Goal: Task Accomplishment & Management: Use online tool/utility

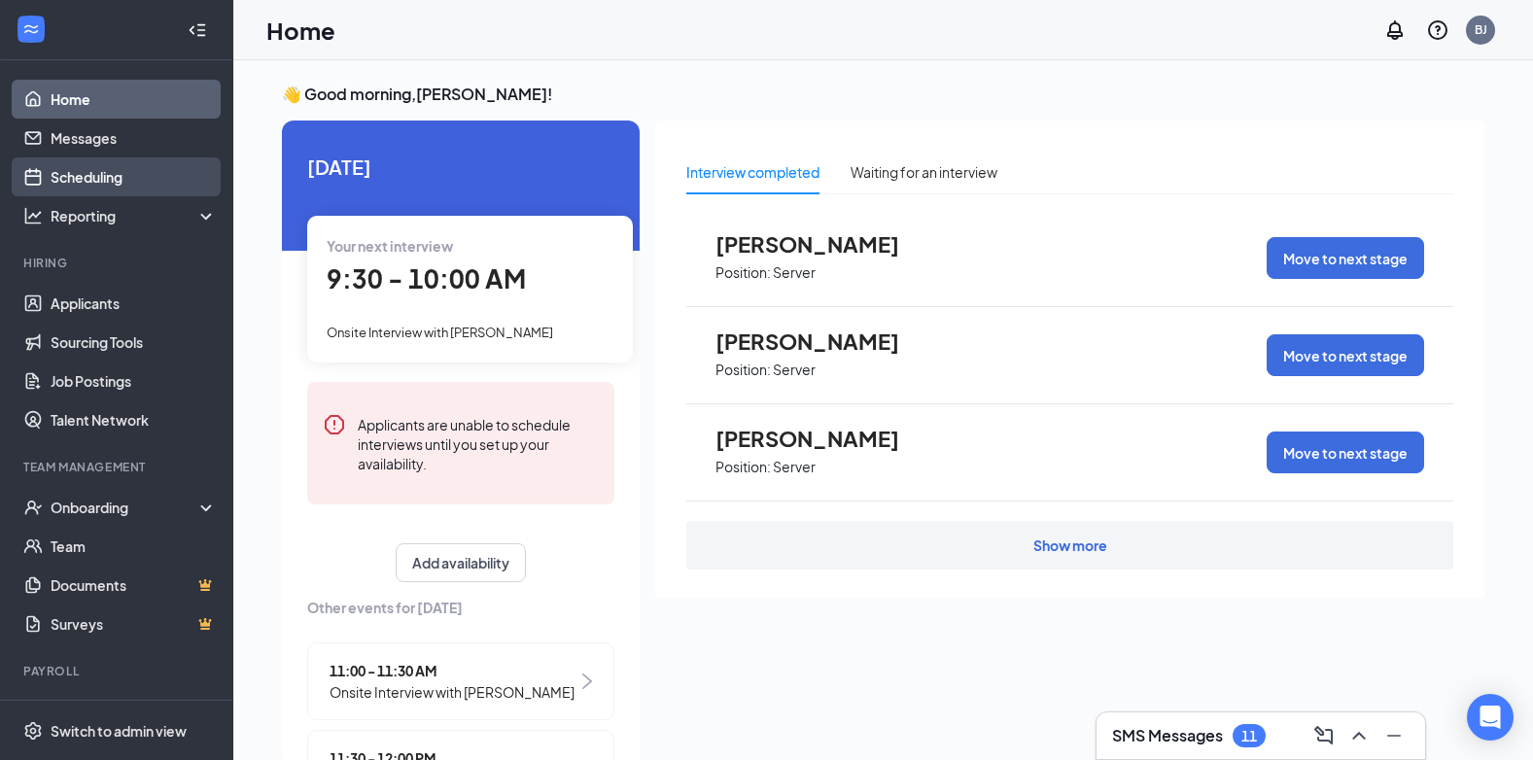
click at [103, 177] on link "Scheduling" at bounding box center [134, 177] width 166 height 39
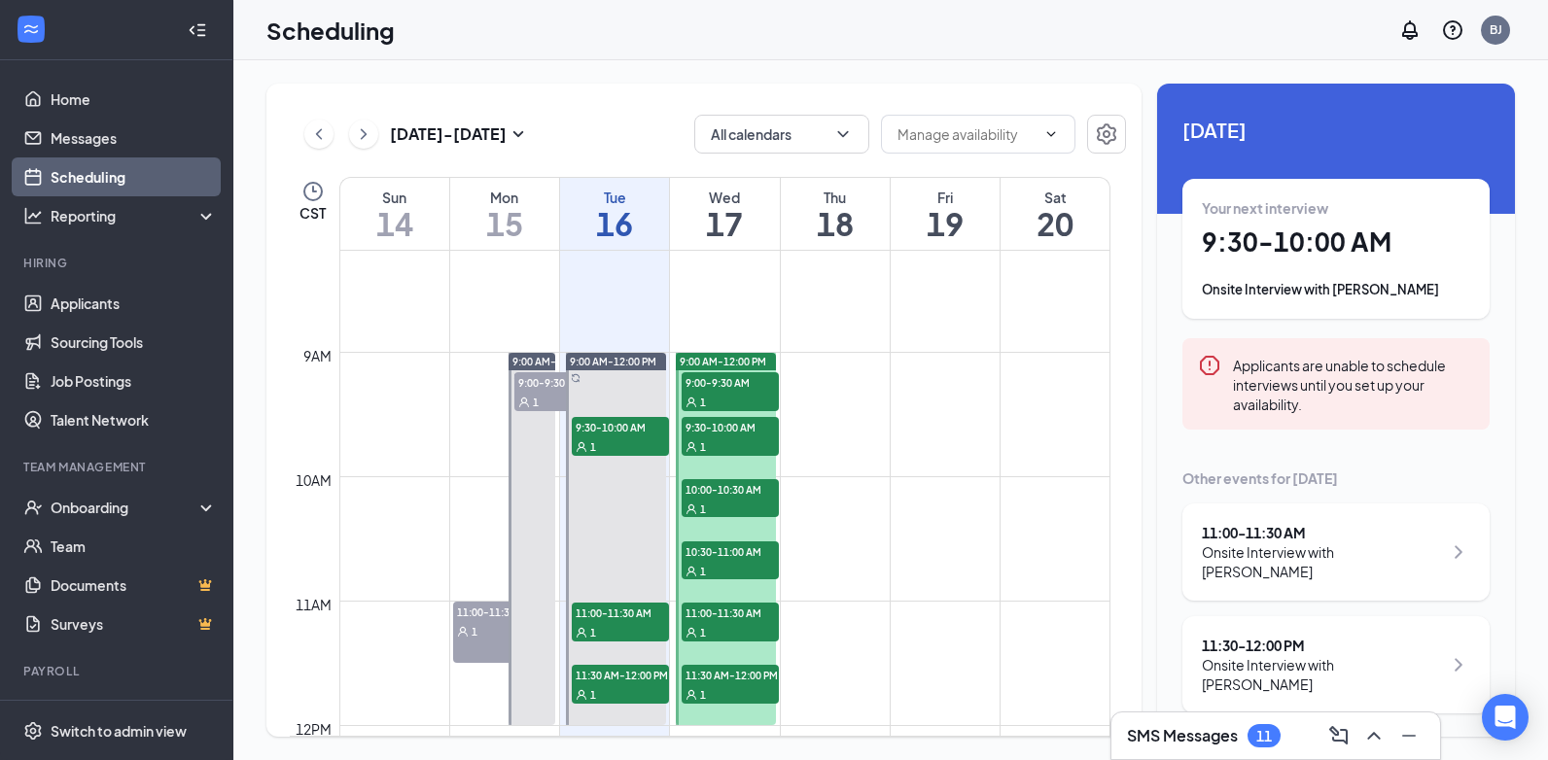
scroll to position [1053, 0]
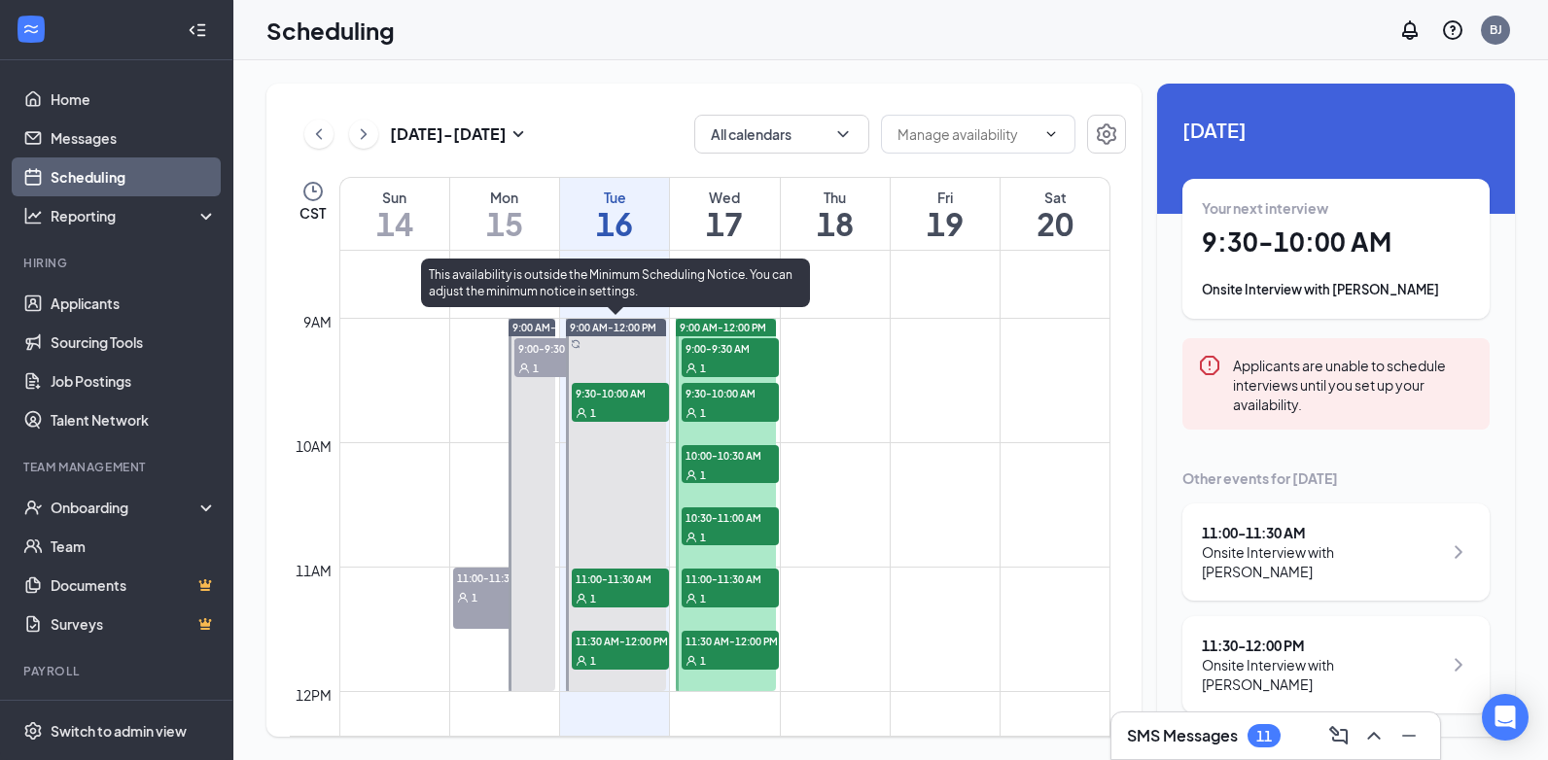
click at [628, 403] on div "1" at bounding box center [620, 412] width 97 height 19
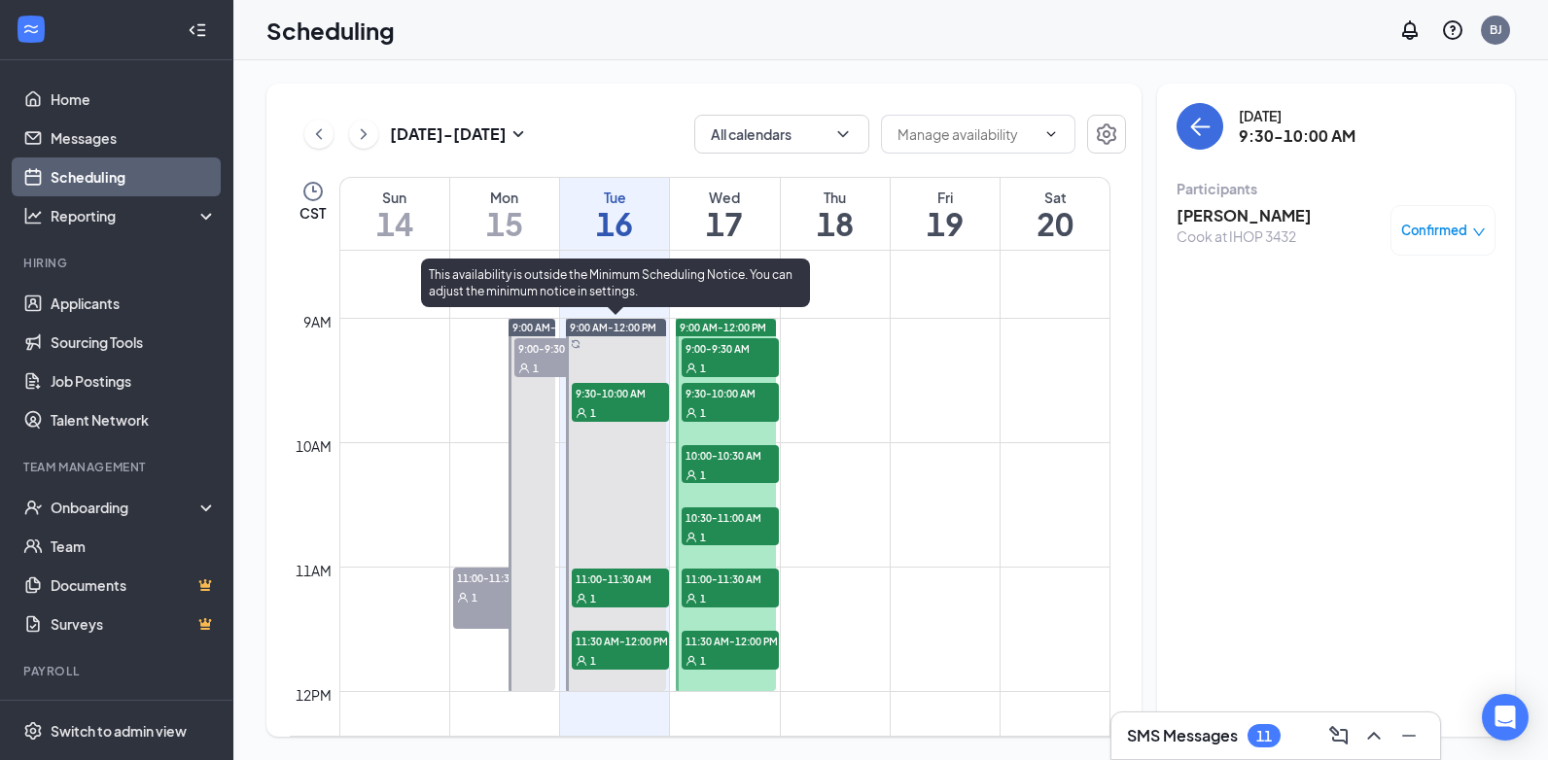
click at [633, 574] on span "11:00-11:30 AM" at bounding box center [620, 578] width 97 height 19
click at [622, 645] on span "11:30 AM-12:00 PM" at bounding box center [620, 640] width 97 height 19
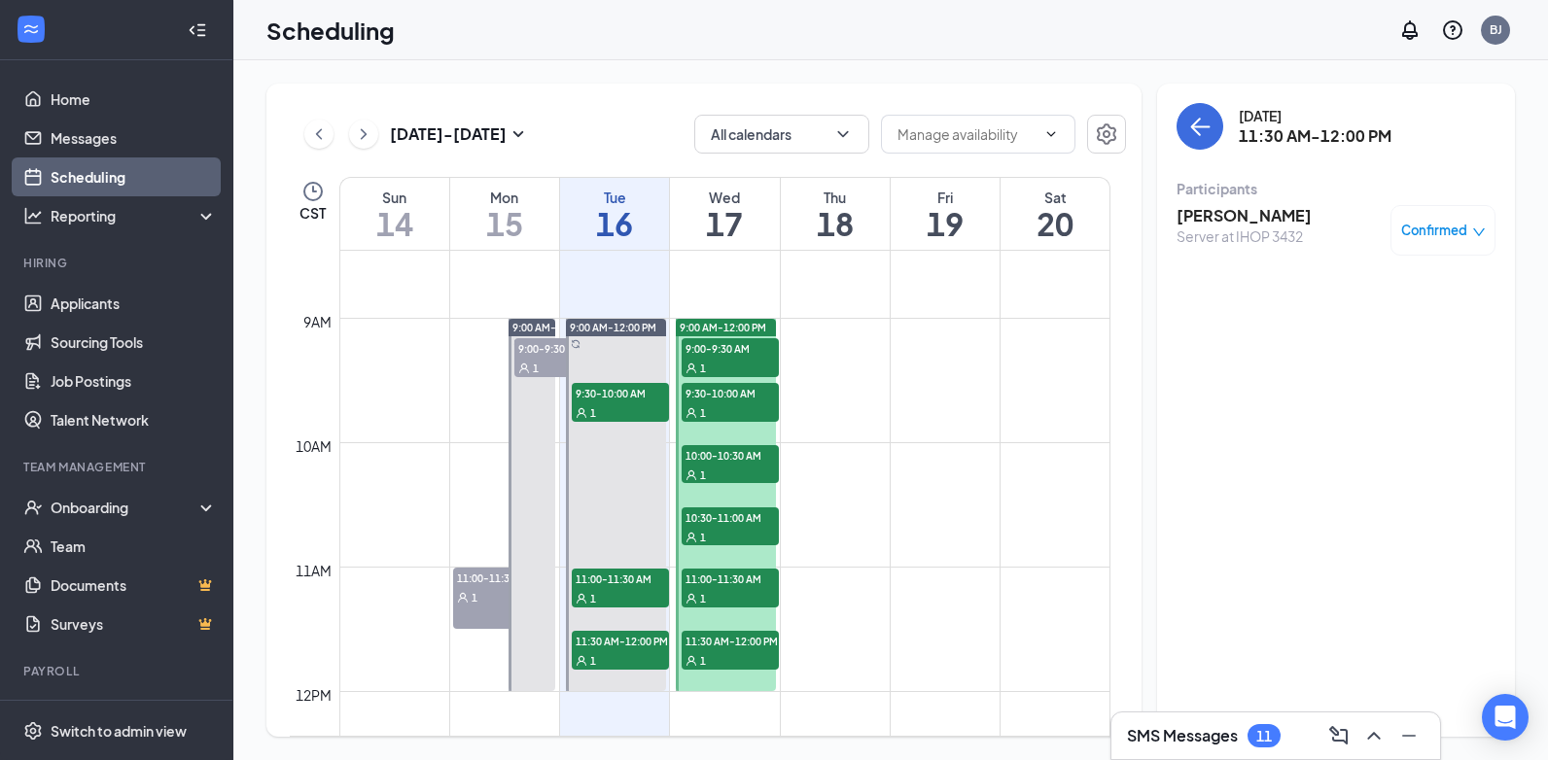
click at [725, 346] on span "9:00-9:30 AM" at bounding box center [730, 347] width 97 height 19
click at [731, 394] on span "9:30-10:00 AM" at bounding box center [730, 392] width 97 height 19
click at [730, 458] on span "10:00-10:30 AM" at bounding box center [730, 454] width 97 height 19
click at [722, 525] on span "10:30-11:00 AM" at bounding box center [730, 517] width 97 height 19
click at [715, 579] on span "11:00-11:30 AM" at bounding box center [730, 578] width 97 height 19
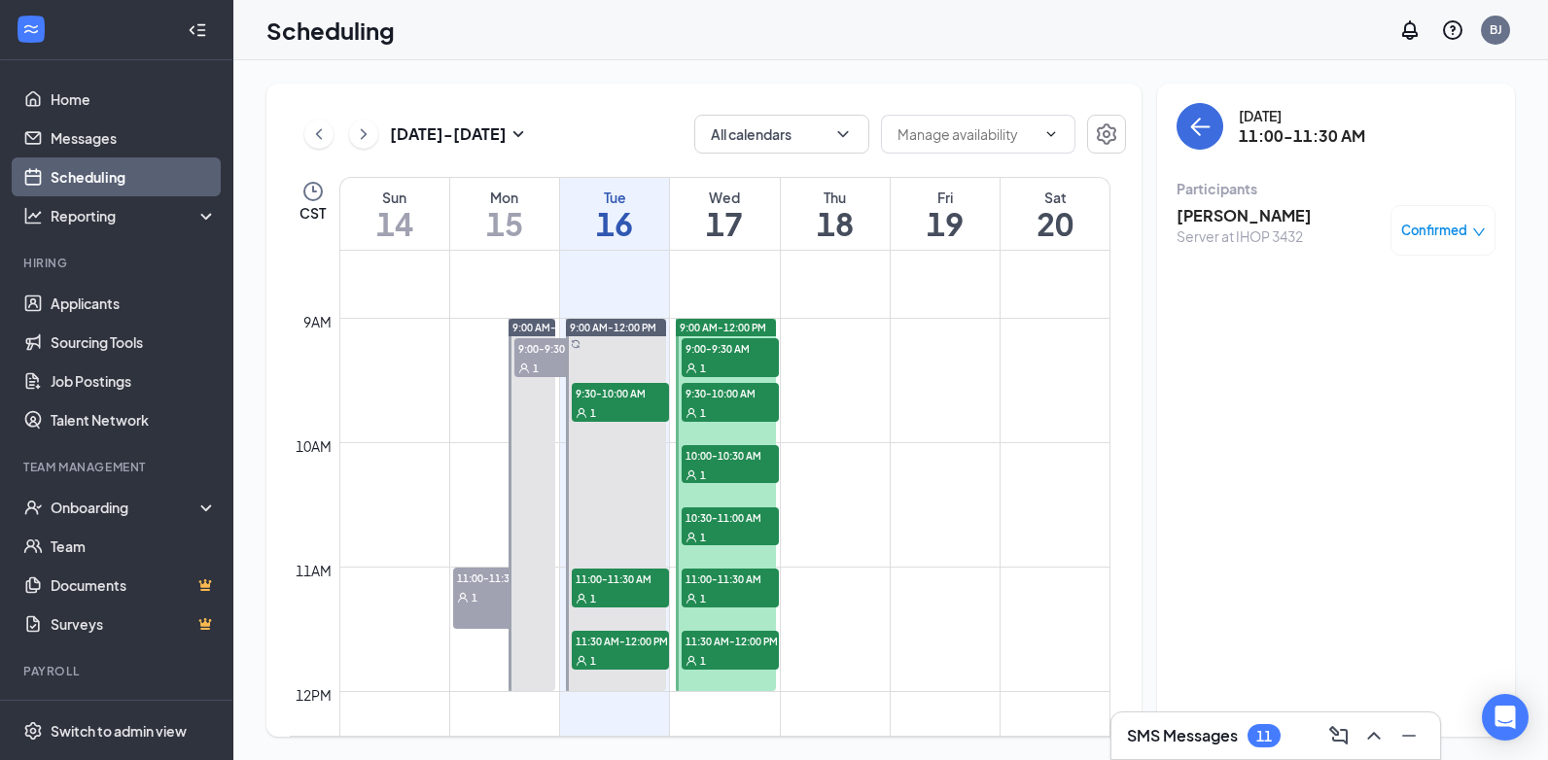
click at [707, 649] on span "11:30 AM-12:00 PM" at bounding box center [730, 640] width 97 height 19
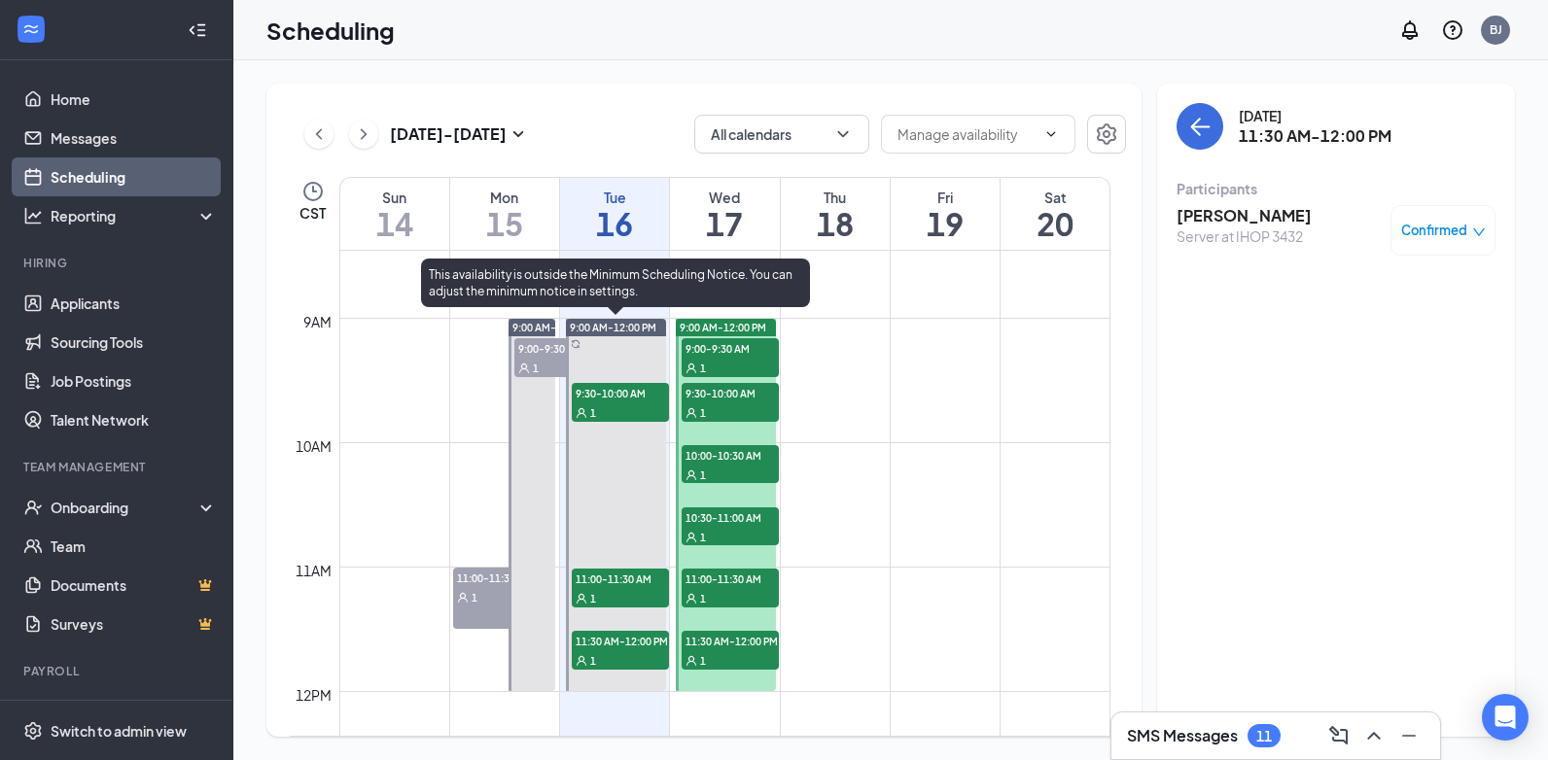
click at [619, 389] on span "9:30-10:00 AM" at bounding box center [620, 392] width 97 height 19
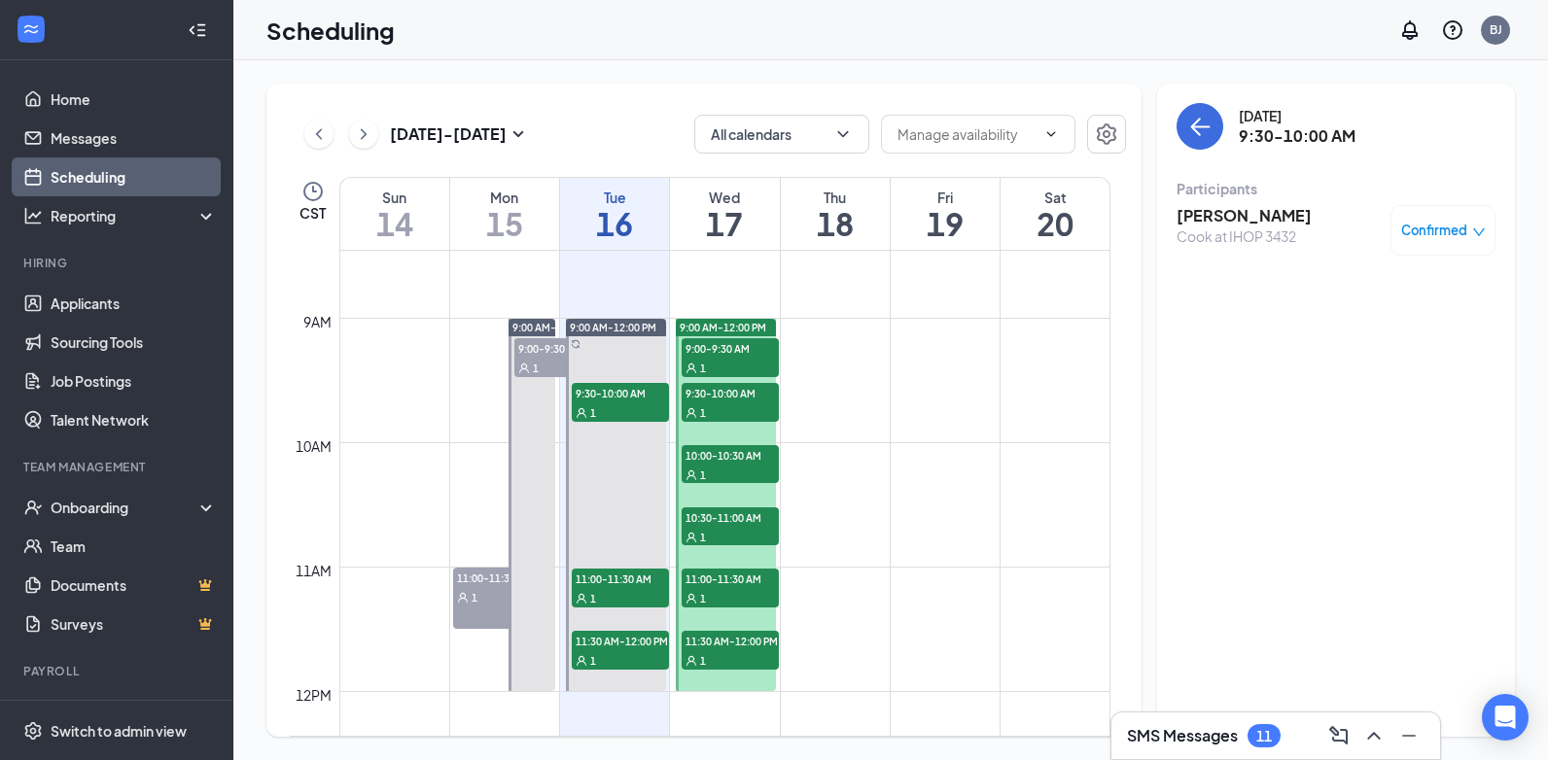
click at [991, 334] on td at bounding box center [724, 333] width 771 height 31
